Goal: Task Accomplishment & Management: Use online tool/utility

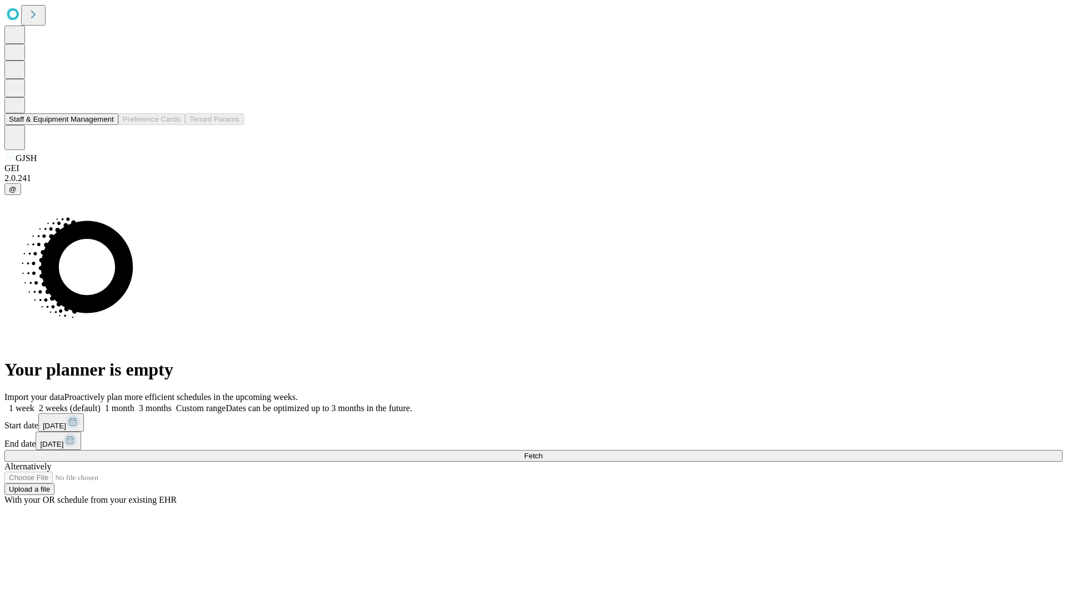
click at [106, 125] on button "Staff & Equipment Management" at bounding box center [61, 119] width 114 height 12
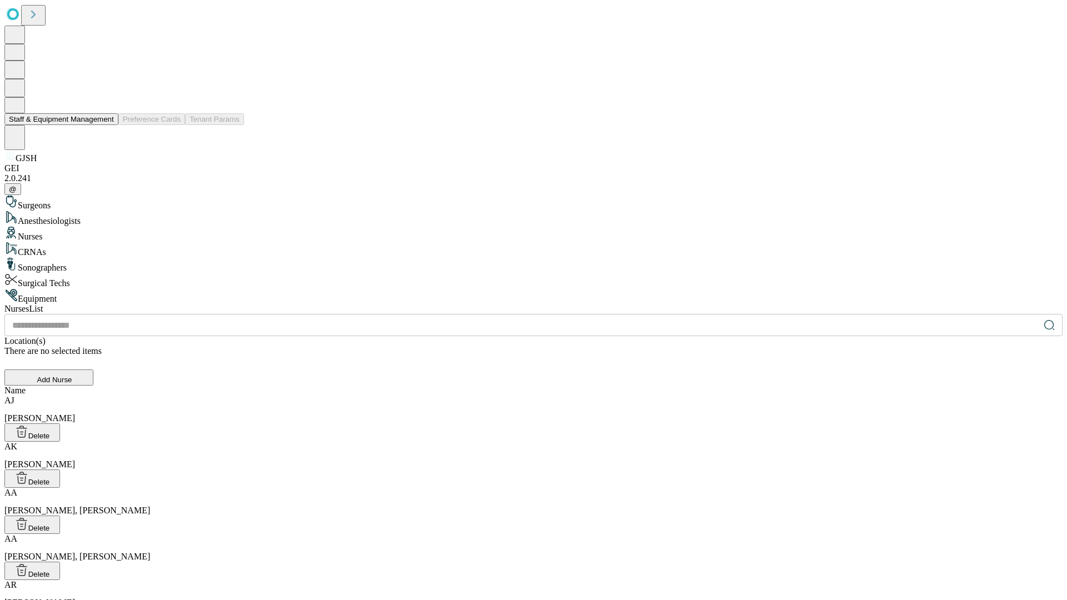
click at [106, 125] on button "Staff & Equipment Management" at bounding box center [61, 119] width 114 height 12
